Goal: Navigation & Orientation: Find specific page/section

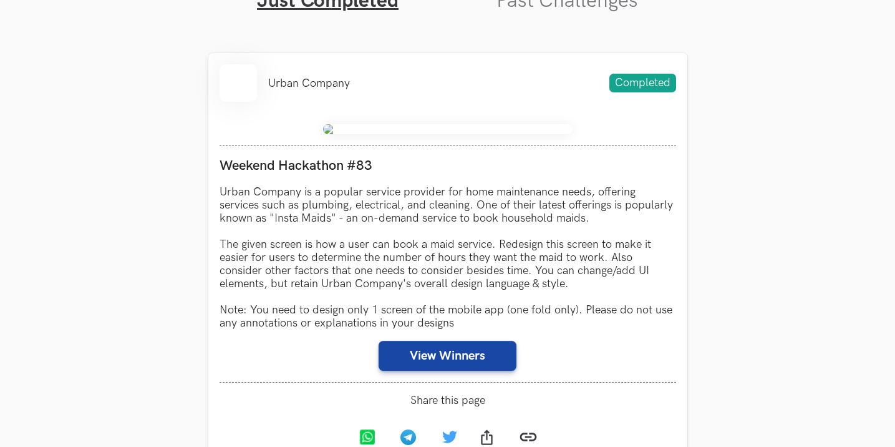
scroll to position [725, 0]
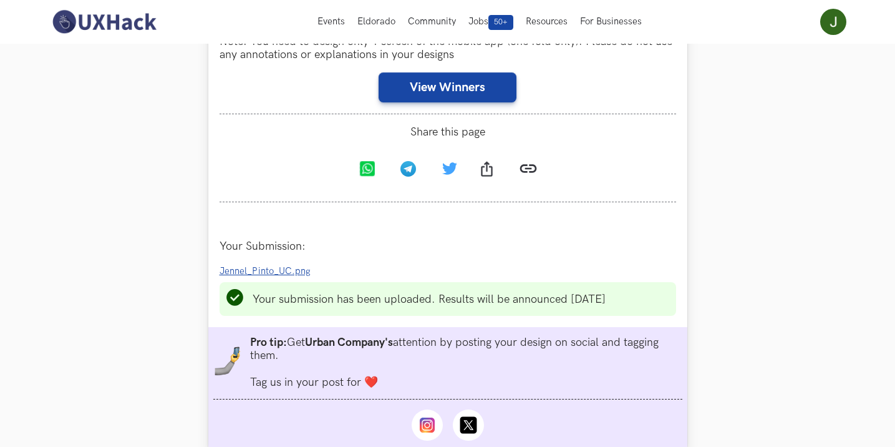
scroll to position [735, 0]
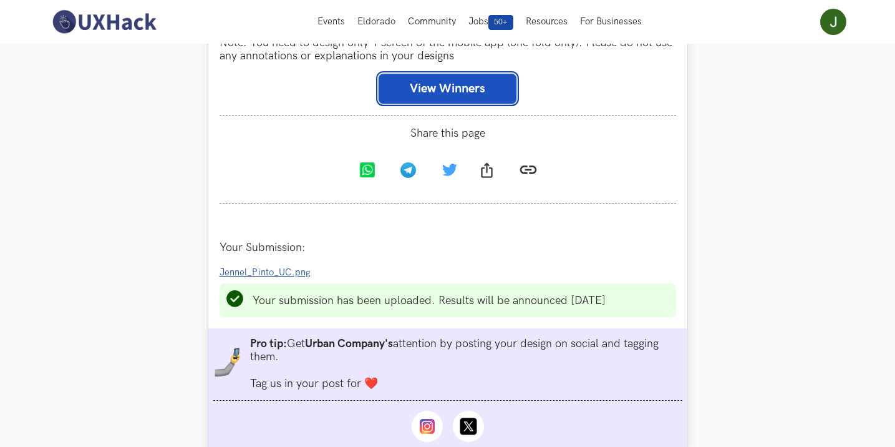
click at [457, 84] on button "View Winners" at bounding box center [448, 89] width 138 height 30
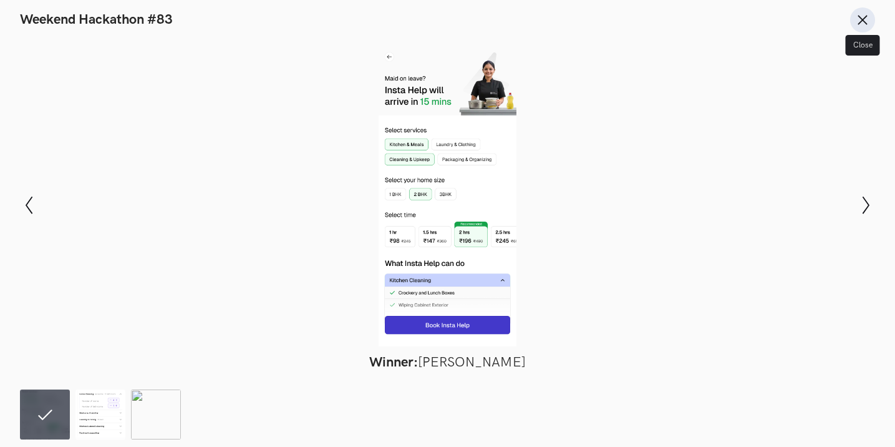
click at [859, 15] on icon at bounding box center [863, 20] width 14 height 14
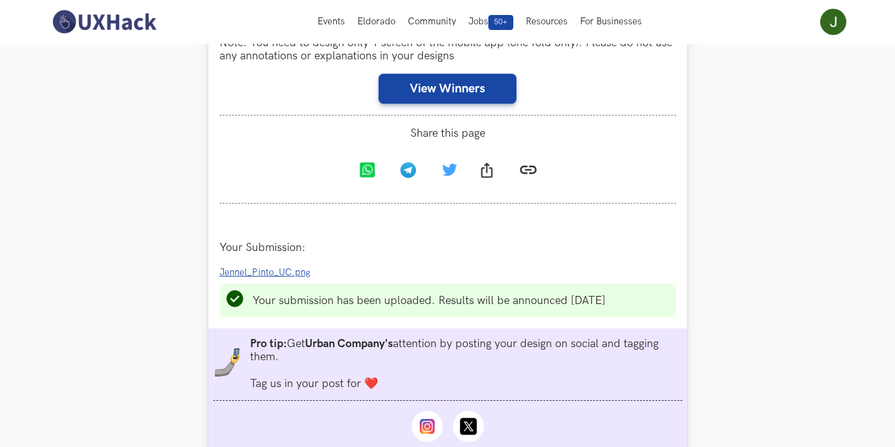
click at [290, 266] on link "Jennel_Pinto_UC.png" at bounding box center [269, 271] width 99 height 13
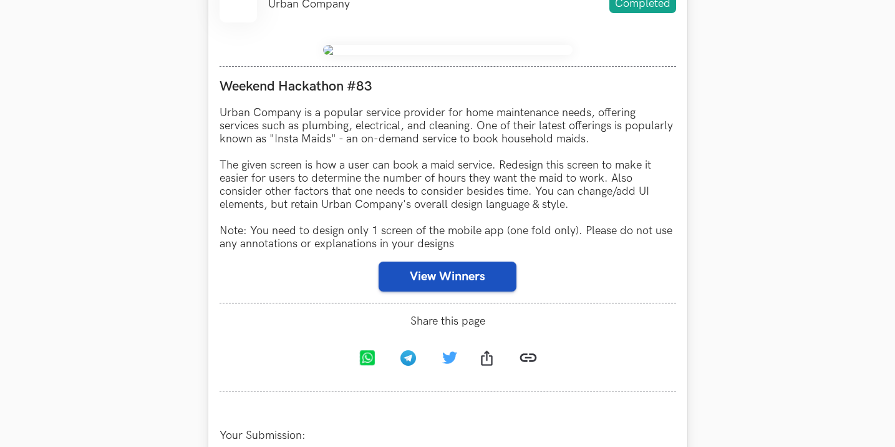
scroll to position [548, 0]
click at [454, 266] on button "View Winners" at bounding box center [448, 276] width 138 height 30
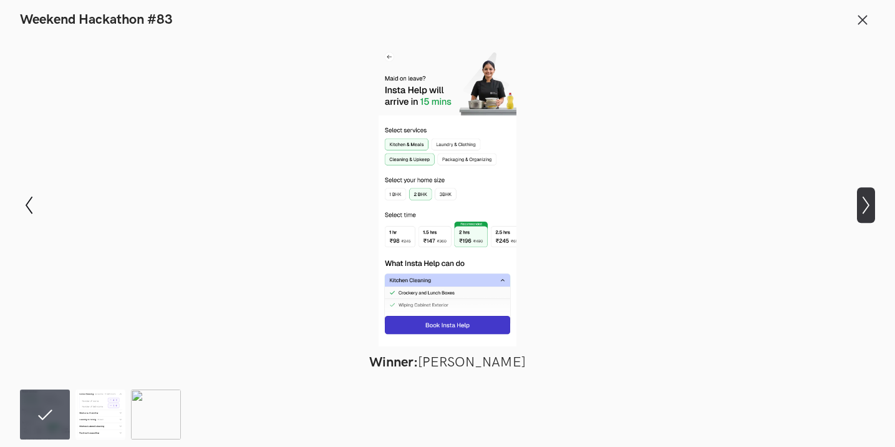
click at [864, 212] on icon "Show next slide" at bounding box center [866, 205] width 18 height 18
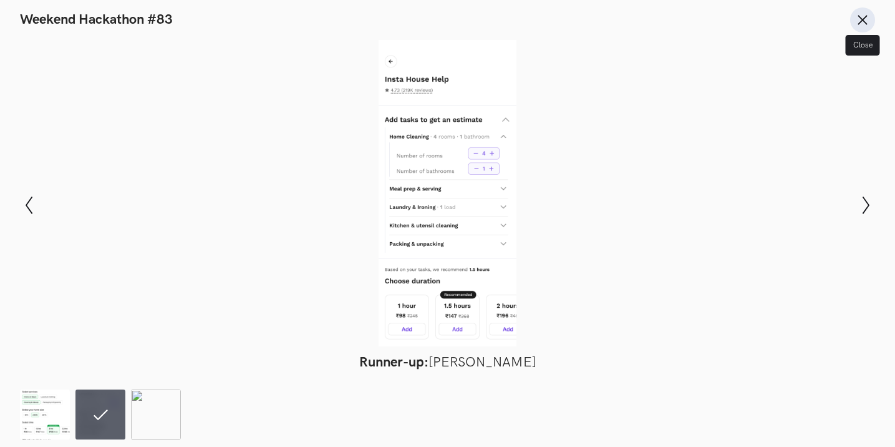
click at [858, 13] on icon at bounding box center [863, 20] width 14 height 14
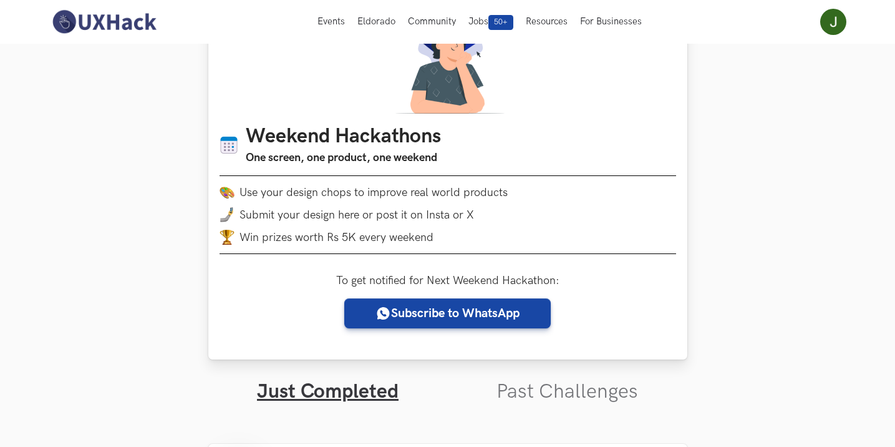
scroll to position [0, 0]
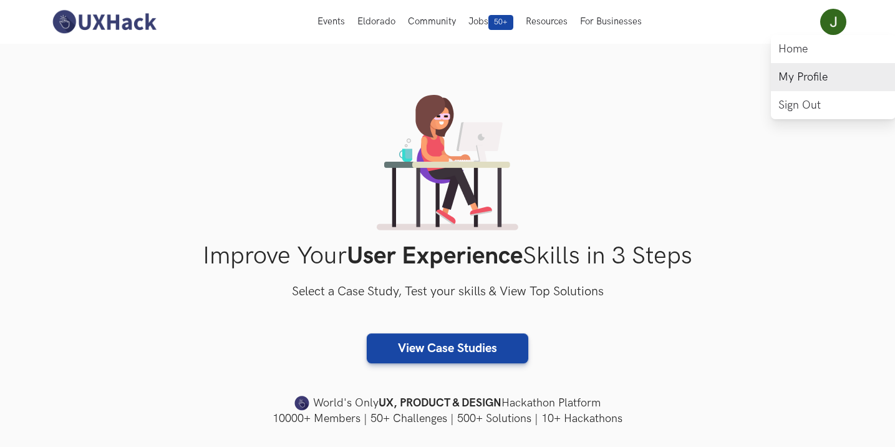
click at [807, 72] on link "My Profile" at bounding box center [833, 77] width 125 height 28
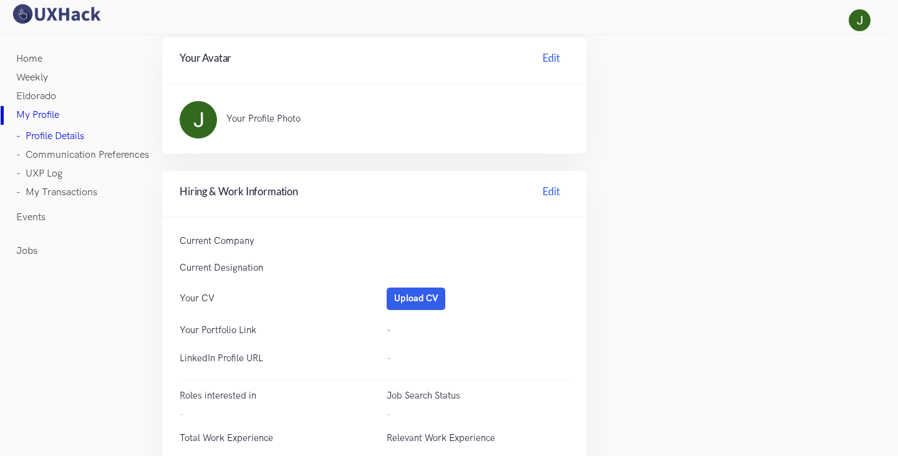
scroll to position [308, 0]
click at [56, 153] on link "- Communication Preferences" at bounding box center [82, 155] width 133 height 19
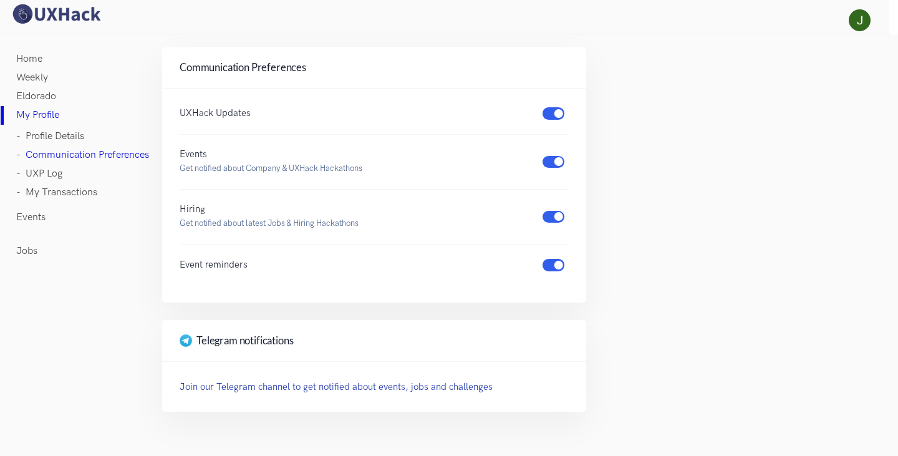
click at [51, 170] on link "- UXP Log" at bounding box center [39, 174] width 46 height 19
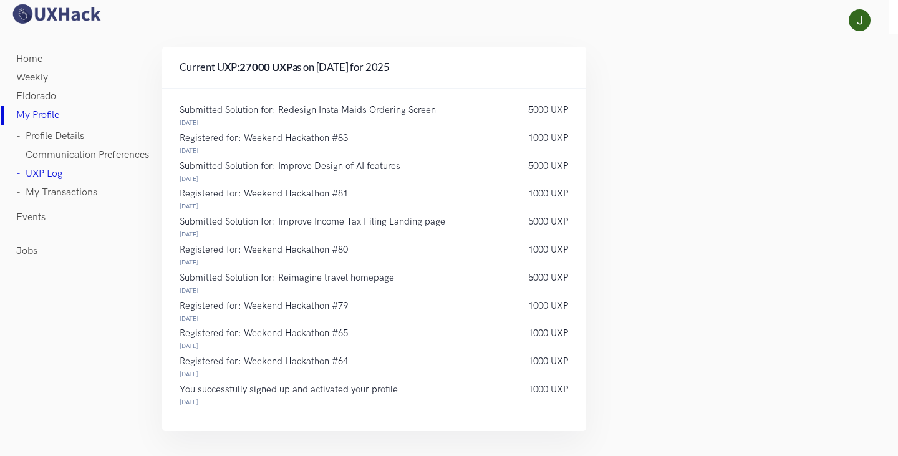
click at [30, 251] on link "Jobs" at bounding box center [26, 251] width 21 height 19
click at [66, 135] on link "- Profile Details" at bounding box center [50, 136] width 68 height 19
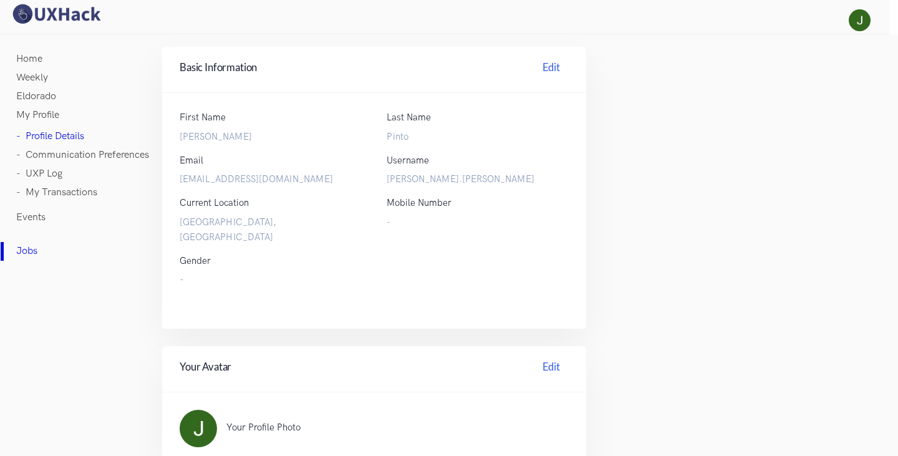
scroll to position [62, 0]
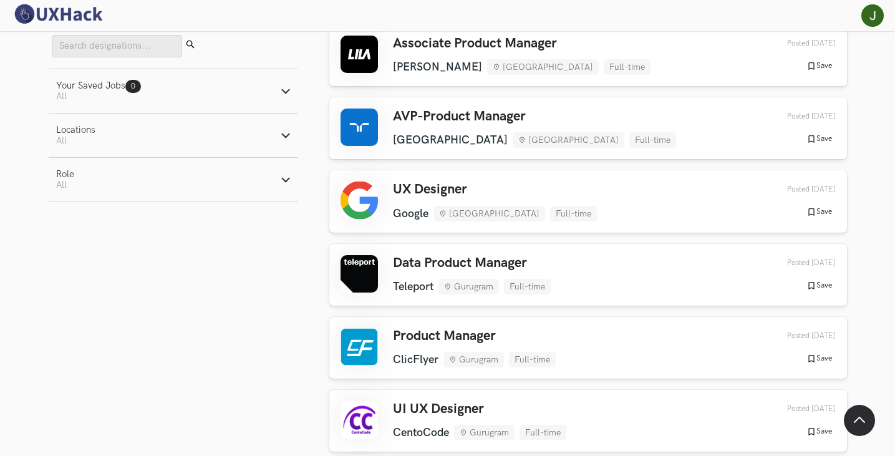
scroll to position [1248, 0]
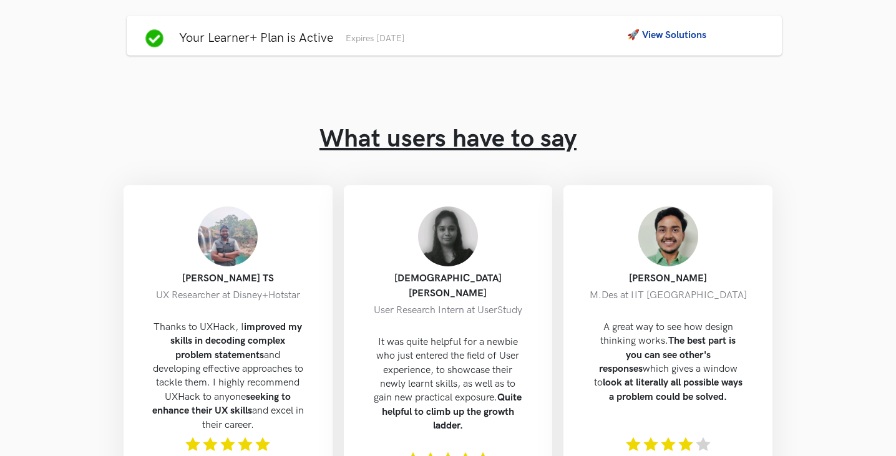
scroll to position [125, 0]
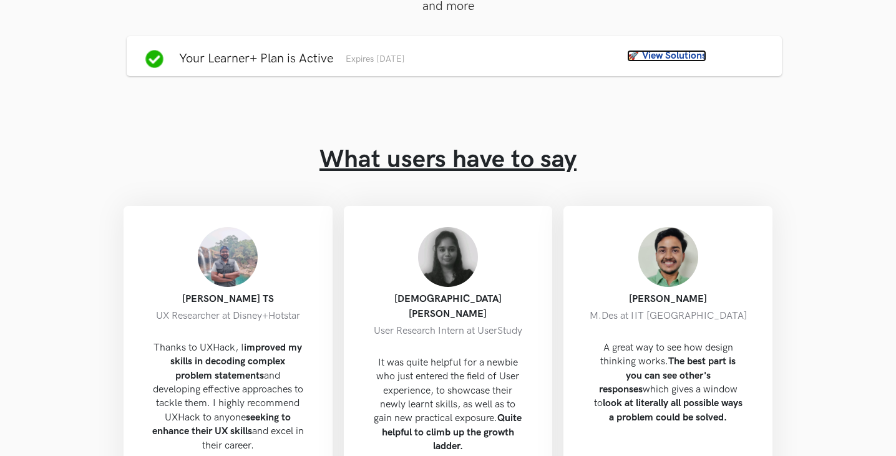
click at [678, 62] on link "🚀 View Solutions" at bounding box center [666, 56] width 79 height 12
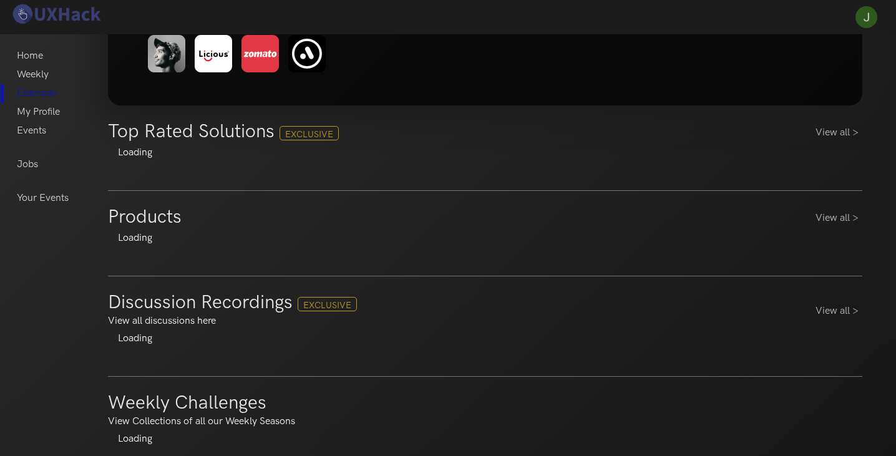
scroll to position [187, 0]
